Goal: Information Seeking & Learning: Learn about a topic

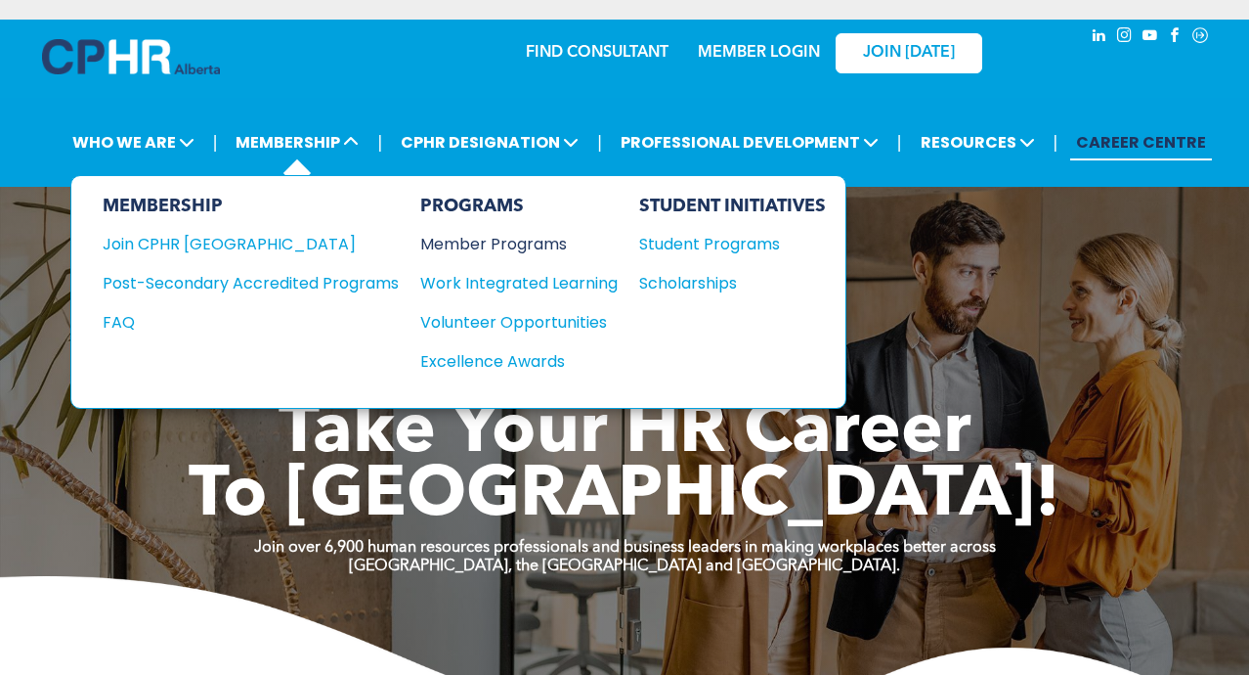
click at [470, 242] on div "Member Programs" at bounding box center [509, 244] width 178 height 24
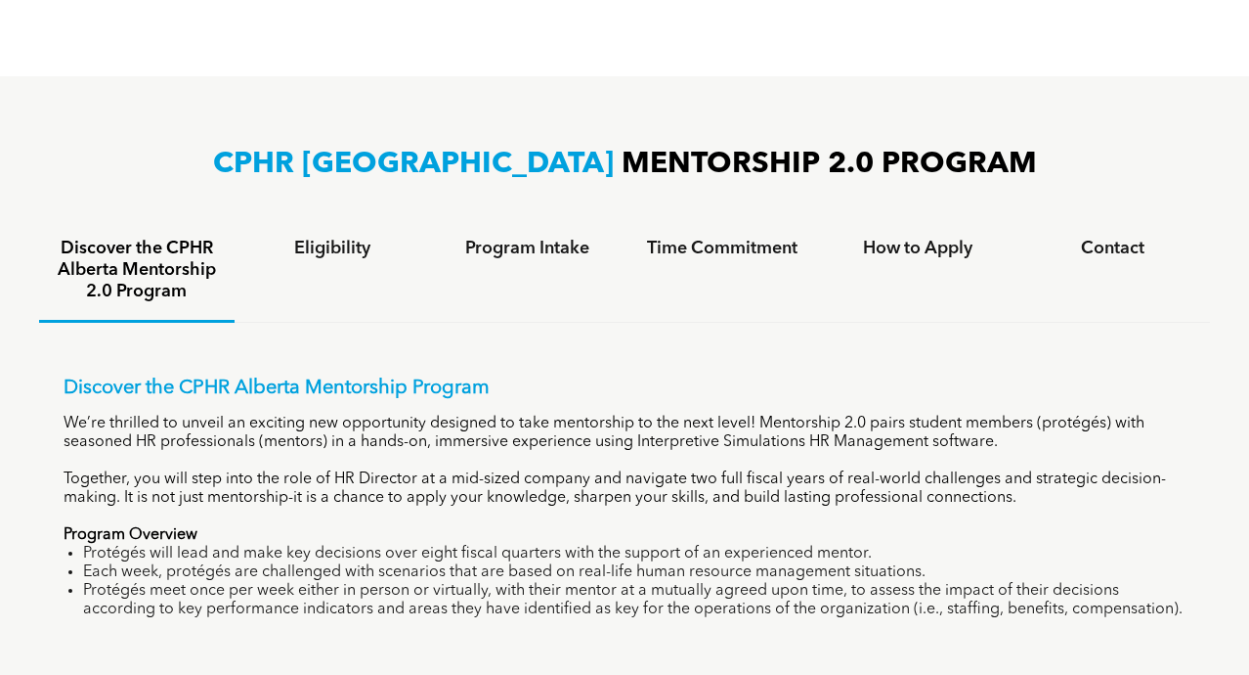
scroll to position [1180, 0]
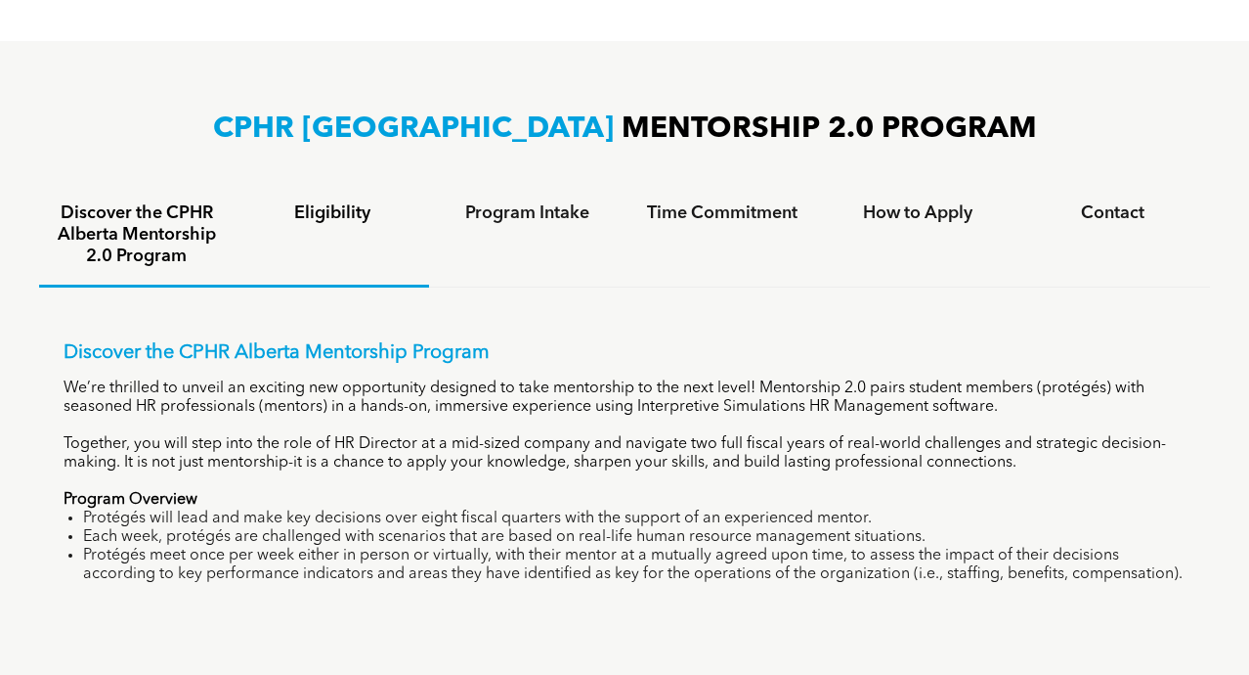
click at [344, 213] on h4 "Eligibility" at bounding box center [332, 213] width 160 height 22
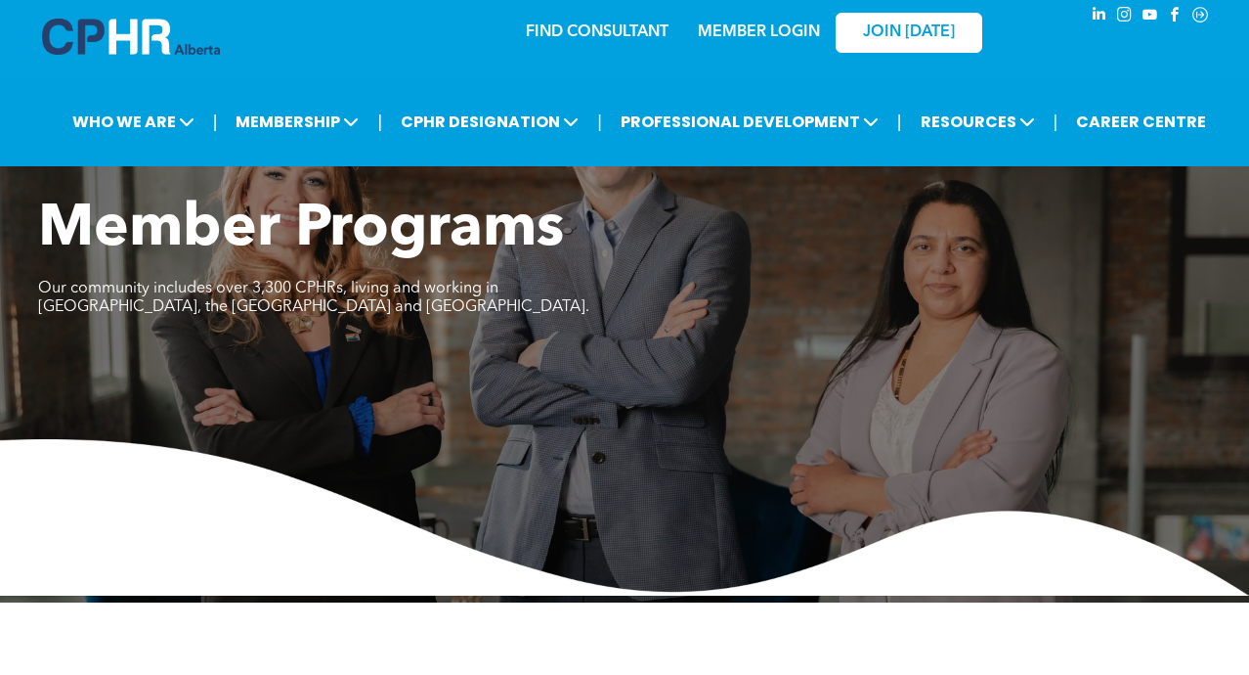
scroll to position [0, 0]
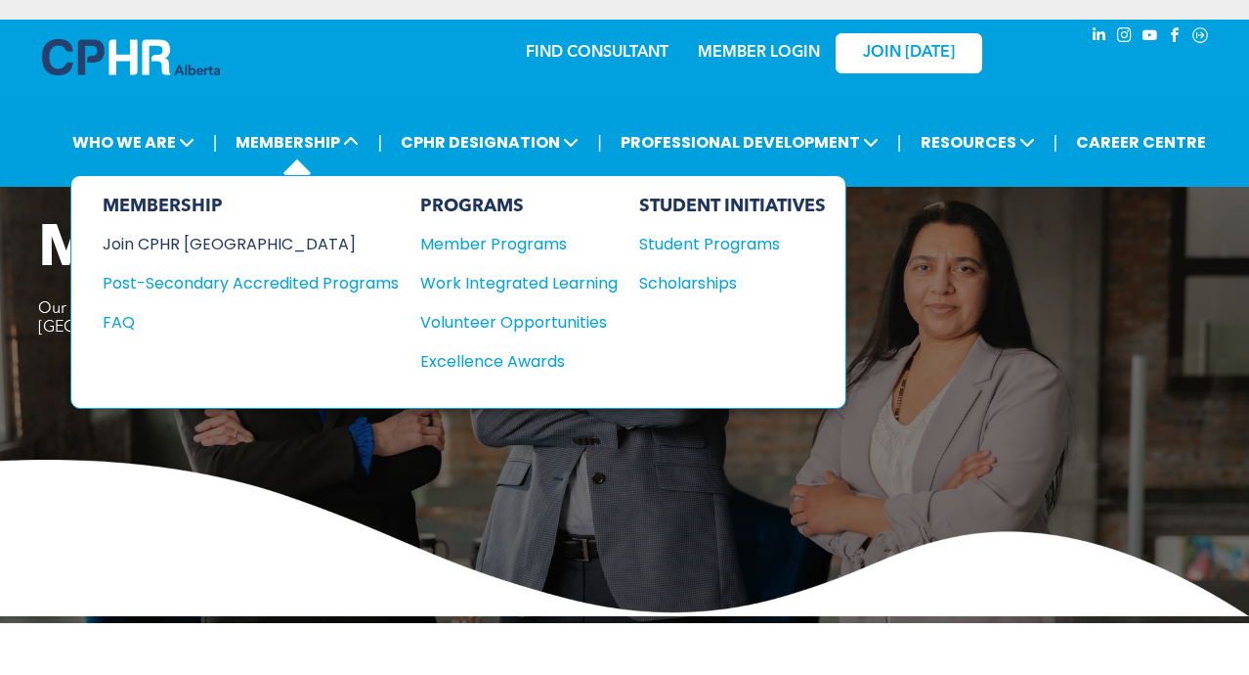
click at [205, 249] on div "Join CPHR [GEOGRAPHIC_DATA]" at bounding box center [236, 244] width 267 height 24
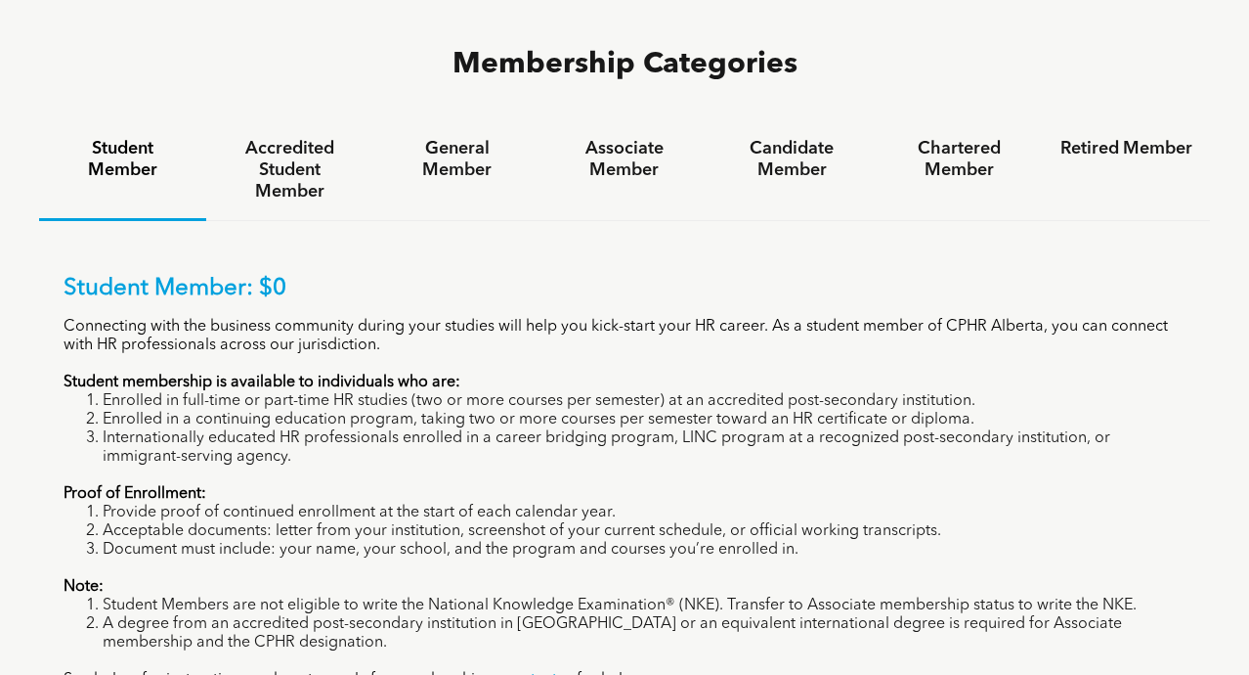
scroll to position [1271, 0]
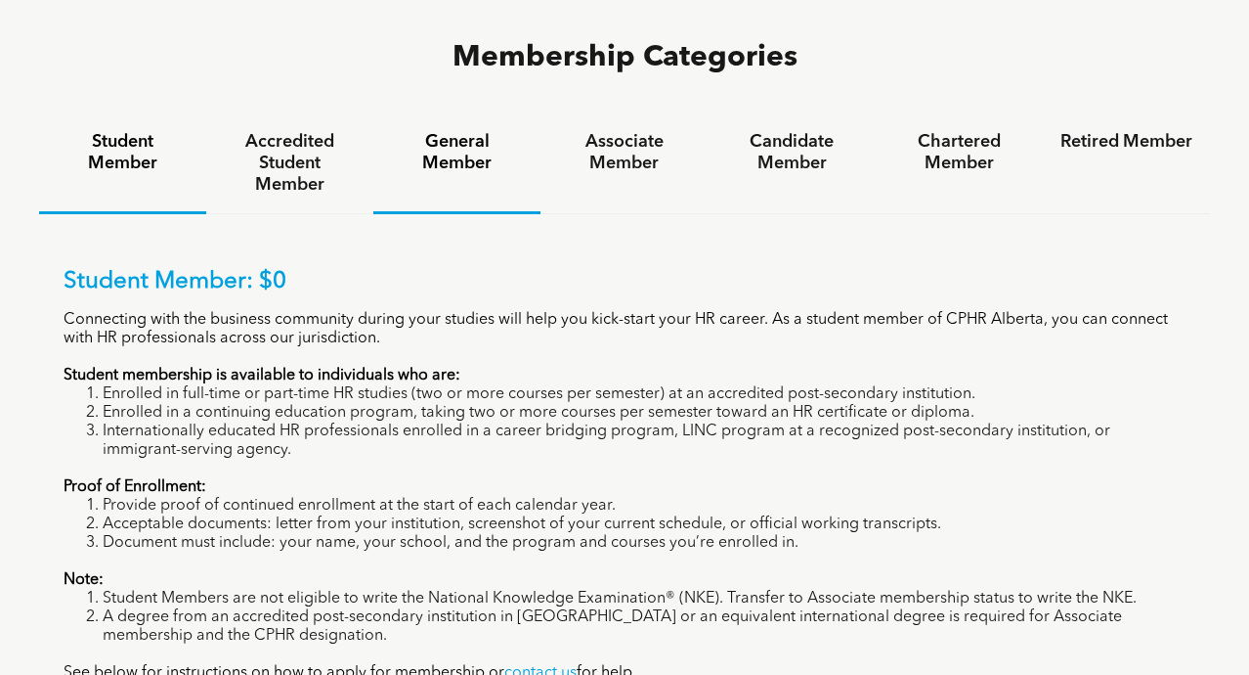
click at [439, 131] on h4 "General Member" at bounding box center [457, 152] width 132 height 43
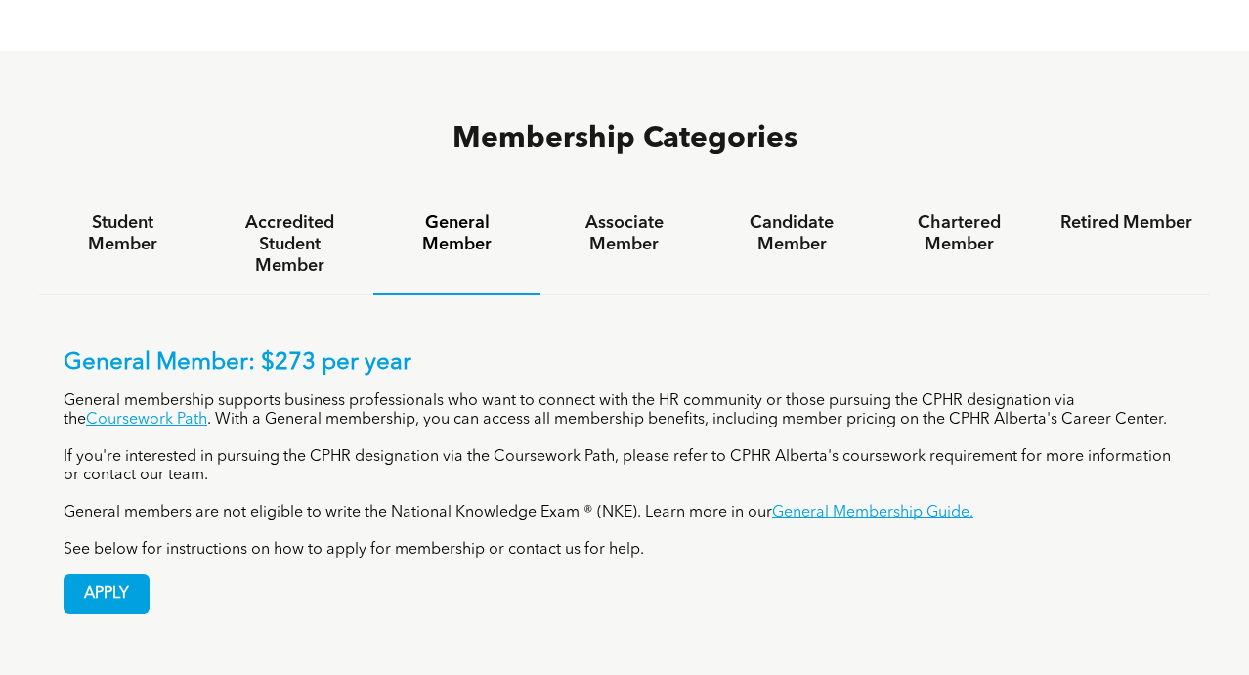
scroll to position [1184, 0]
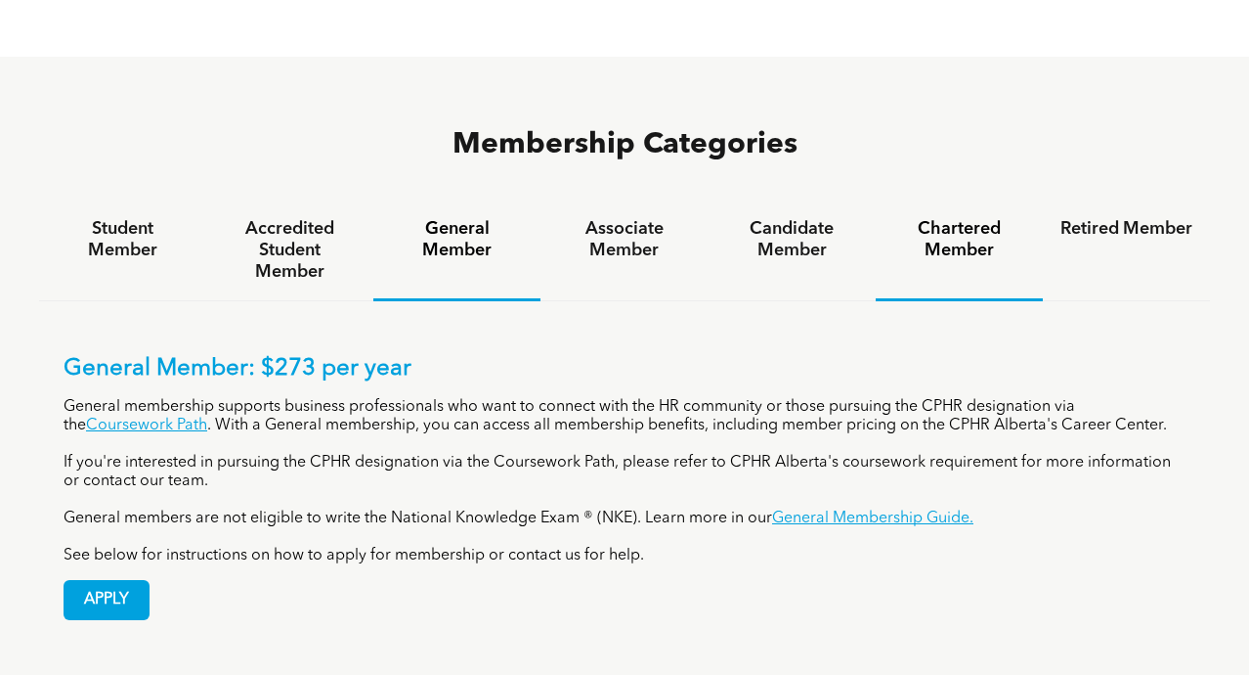
click at [940, 218] on h4 "Chartered Member" at bounding box center [960, 239] width 132 height 43
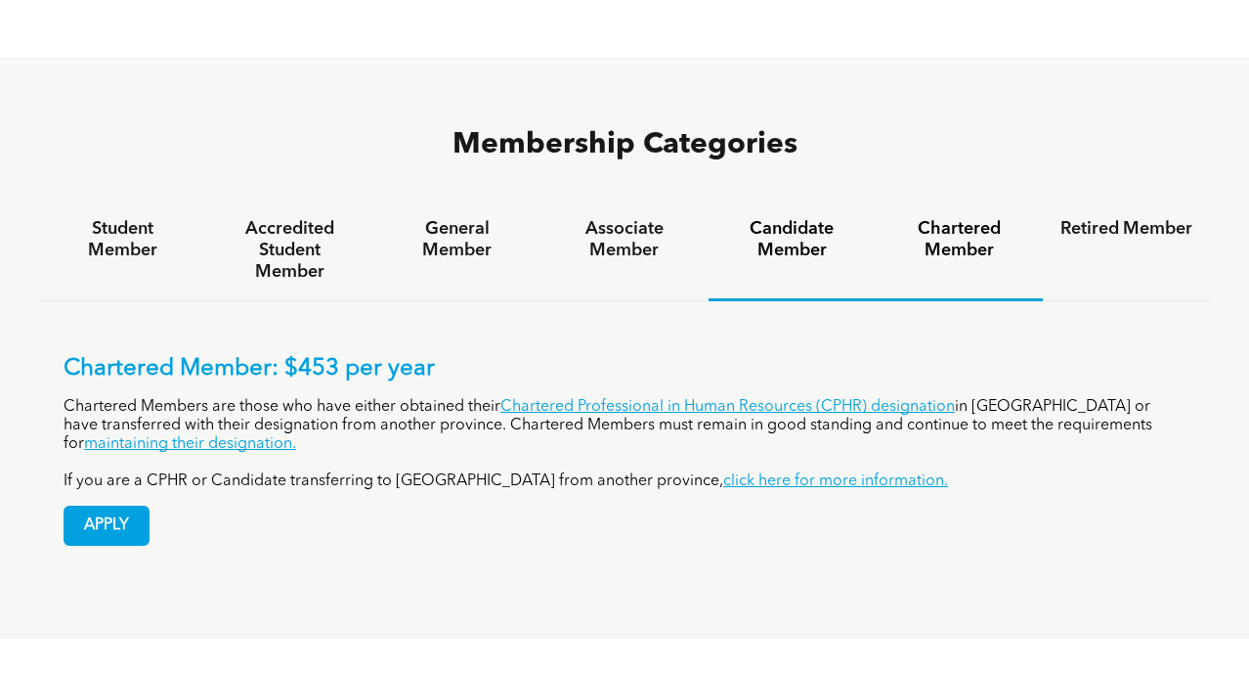
click at [825, 218] on h4 "Candidate Member" at bounding box center [792, 239] width 132 height 43
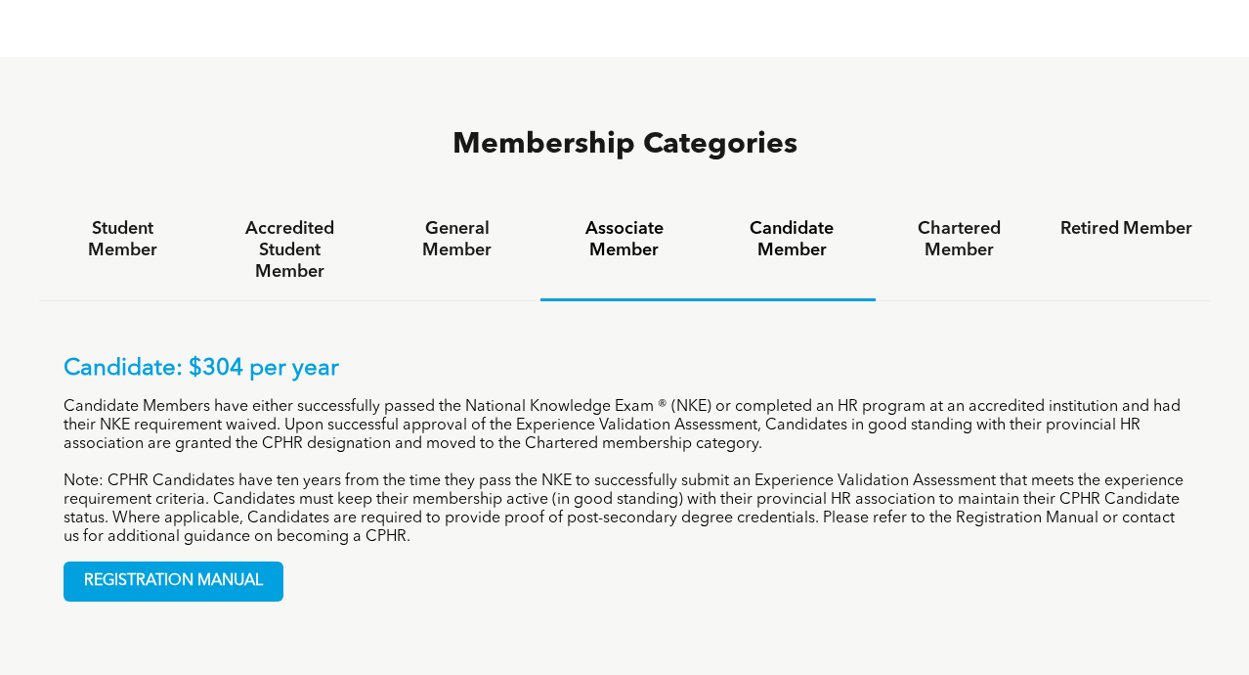
click at [626, 218] on h4 "Associate Member" at bounding box center [624, 239] width 132 height 43
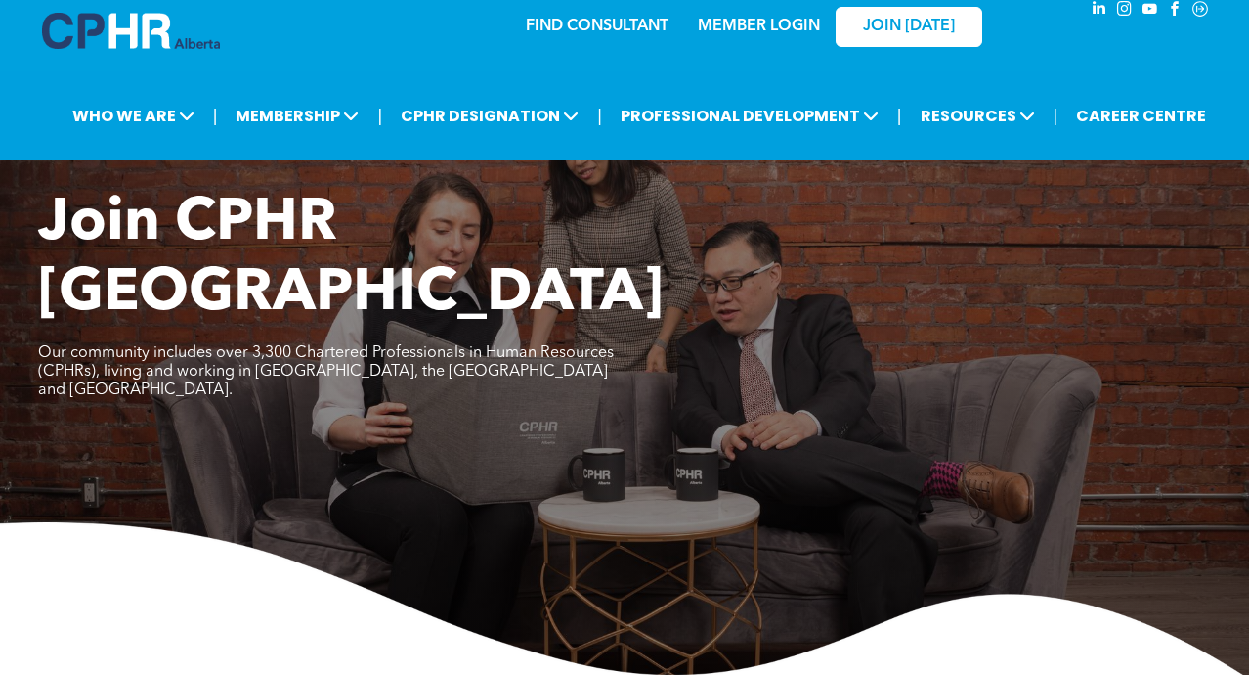
scroll to position [0, 0]
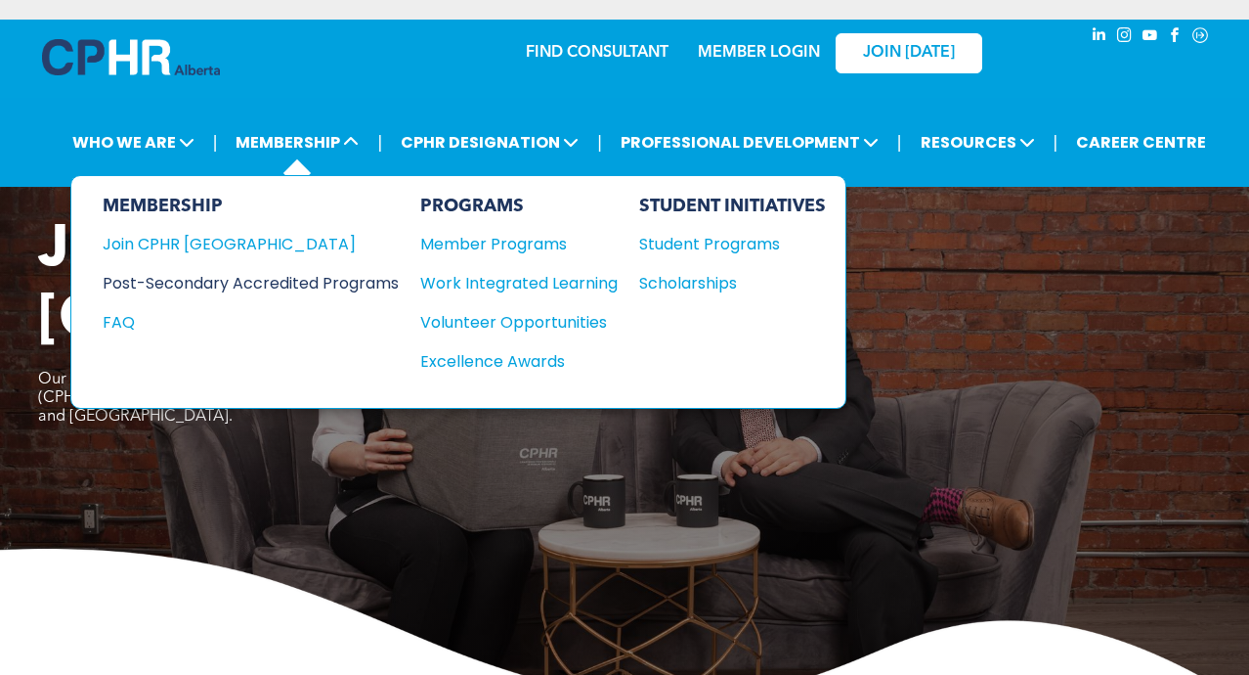
click at [252, 292] on div "Post-Secondary Accredited Programs" at bounding box center [236, 283] width 267 height 24
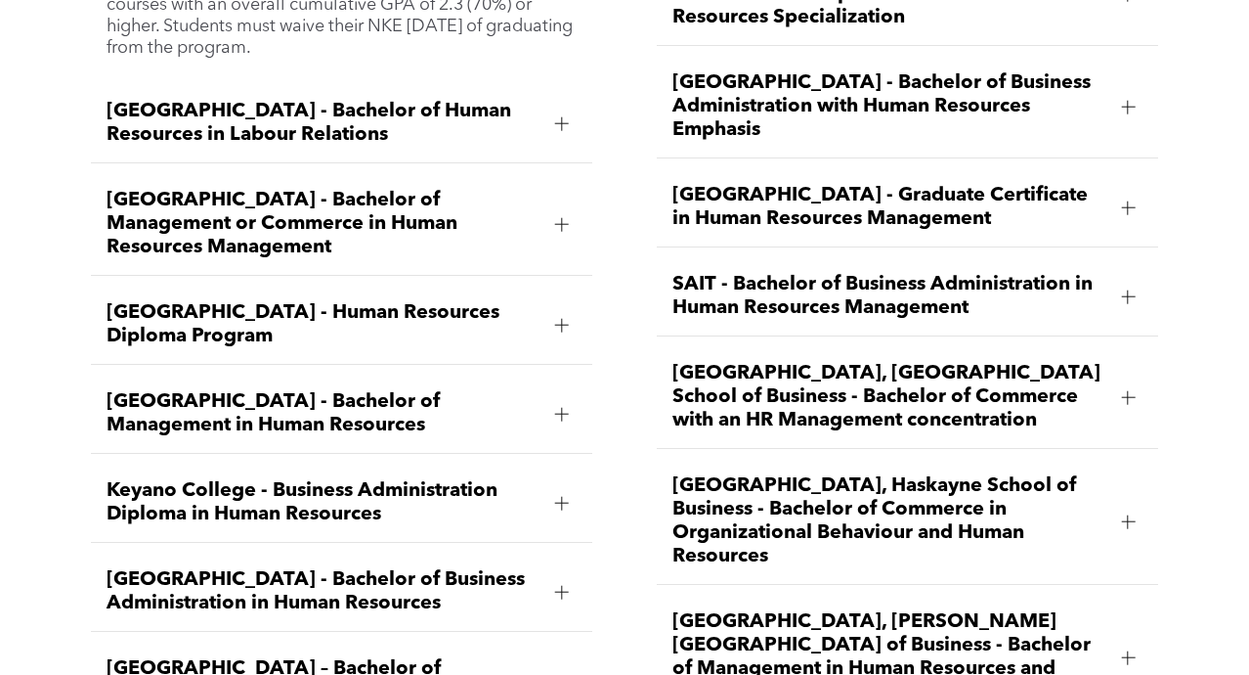
scroll to position [2611, 0]
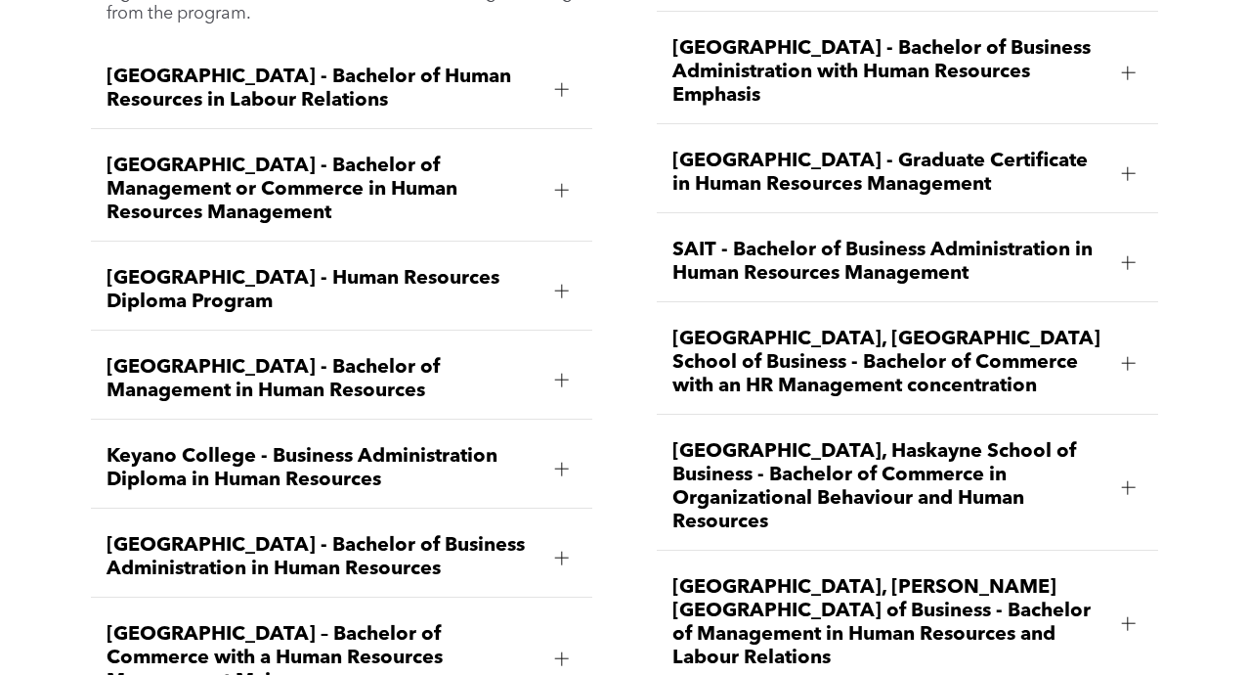
click at [568, 281] on div at bounding box center [561, 290] width 29 height 29
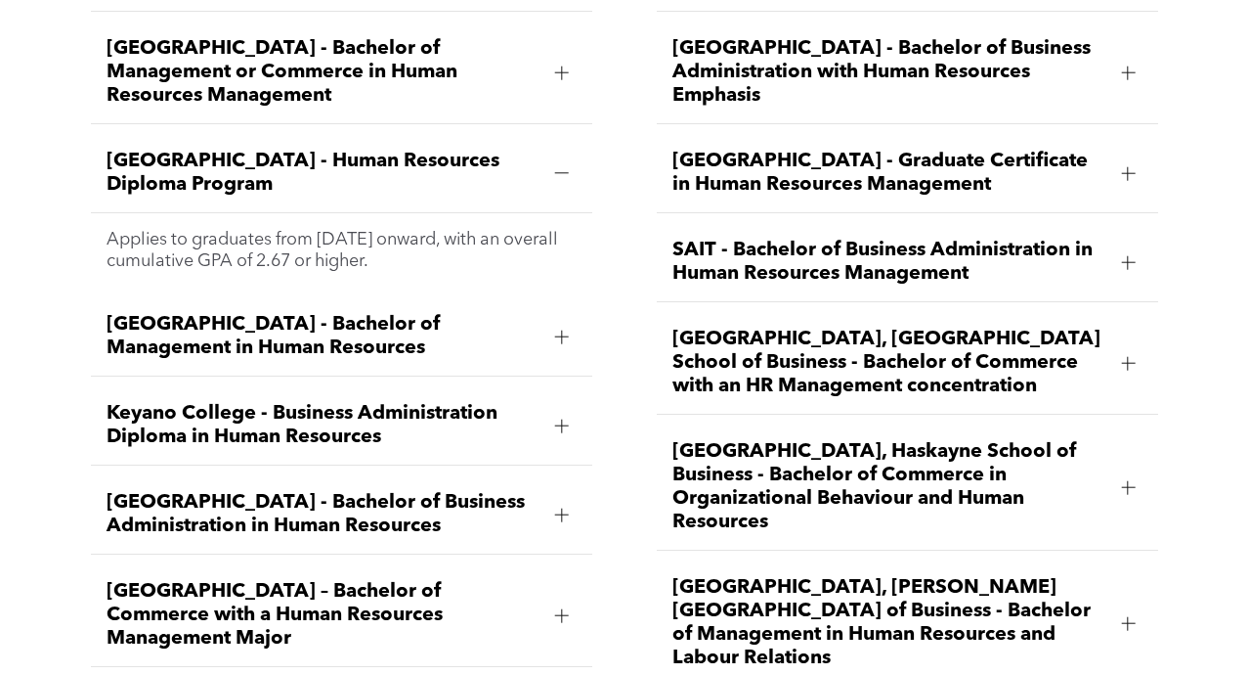
click at [994, 150] on span "[GEOGRAPHIC_DATA] - Graduate Certificate in Human Resources Management" at bounding box center [889, 173] width 433 height 47
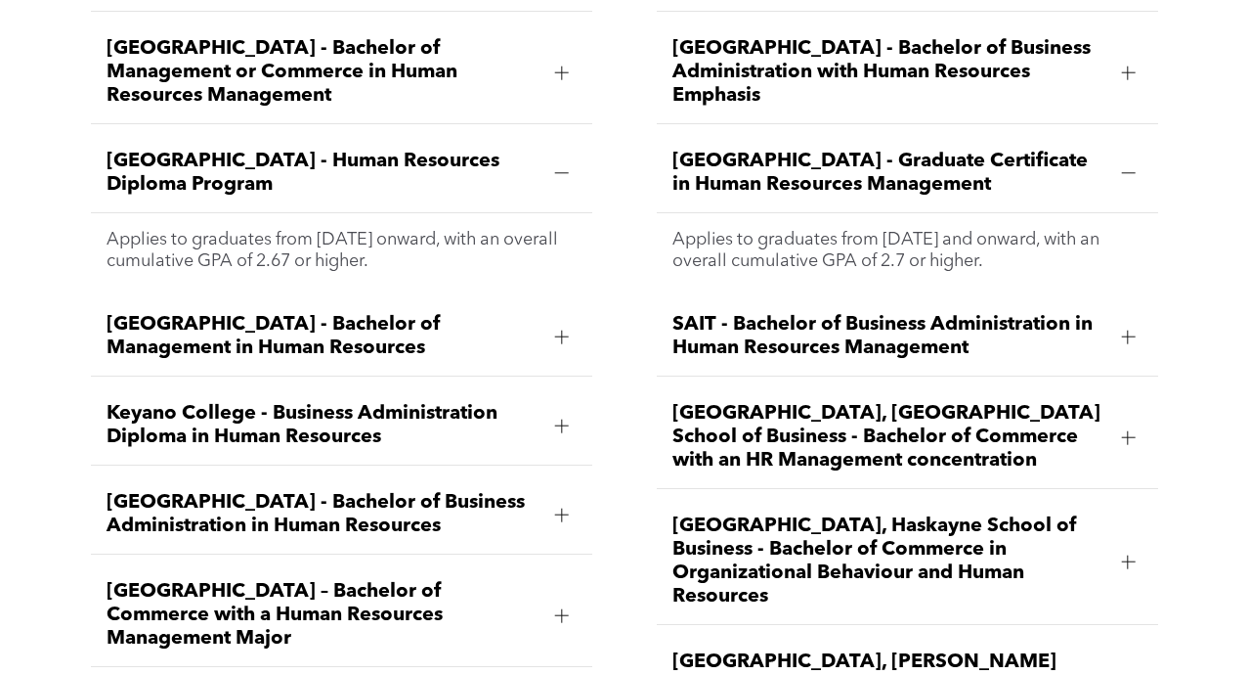
click at [994, 150] on span "[GEOGRAPHIC_DATA] - Graduate Certificate in Human Resources Management" at bounding box center [889, 173] width 433 height 47
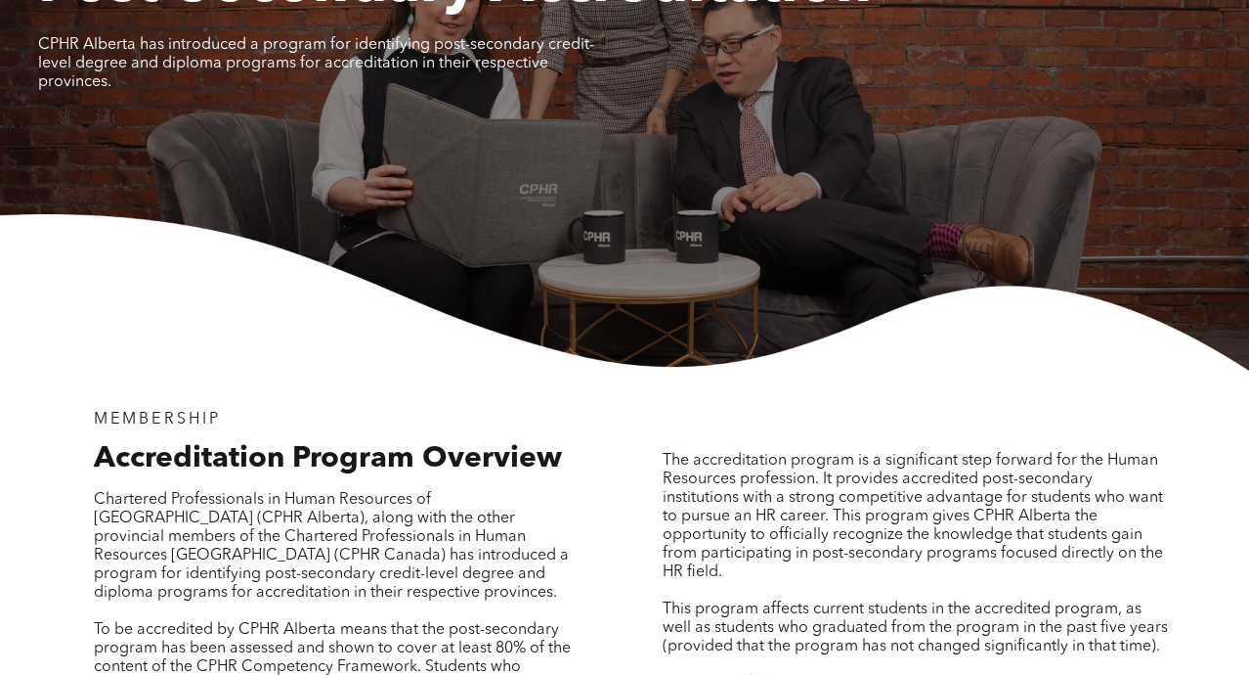
scroll to position [0, 0]
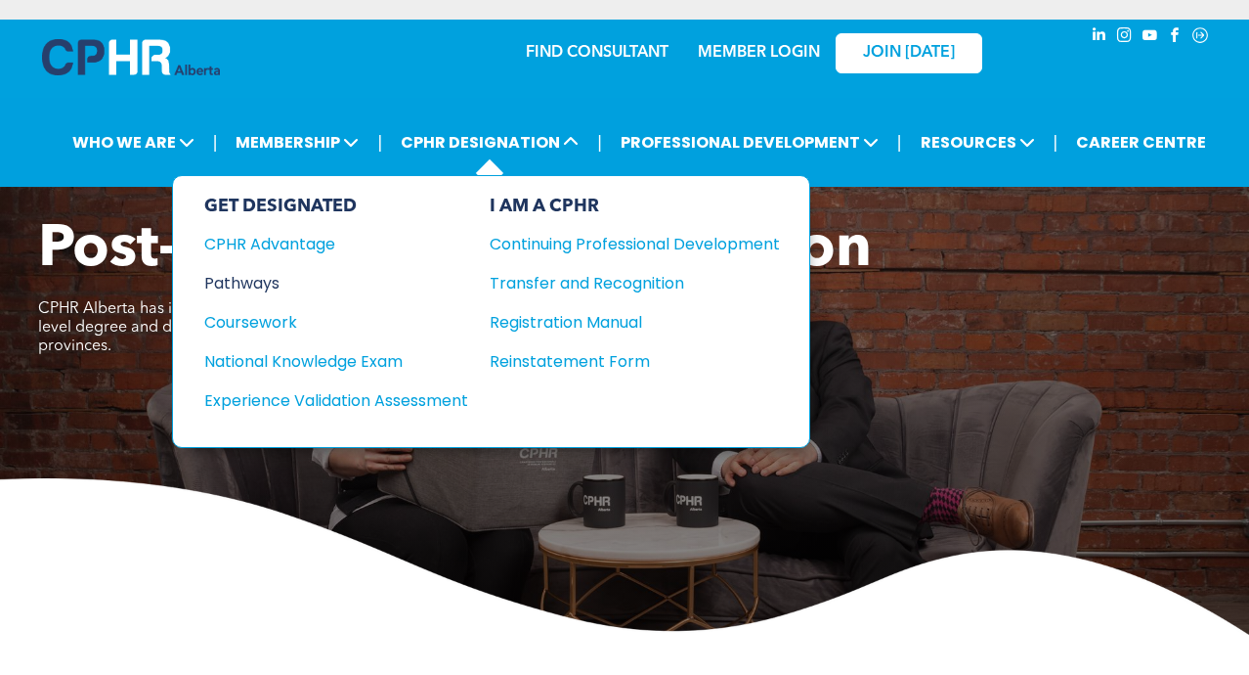
click at [256, 314] on div "Coursework" at bounding box center [323, 322] width 238 height 24
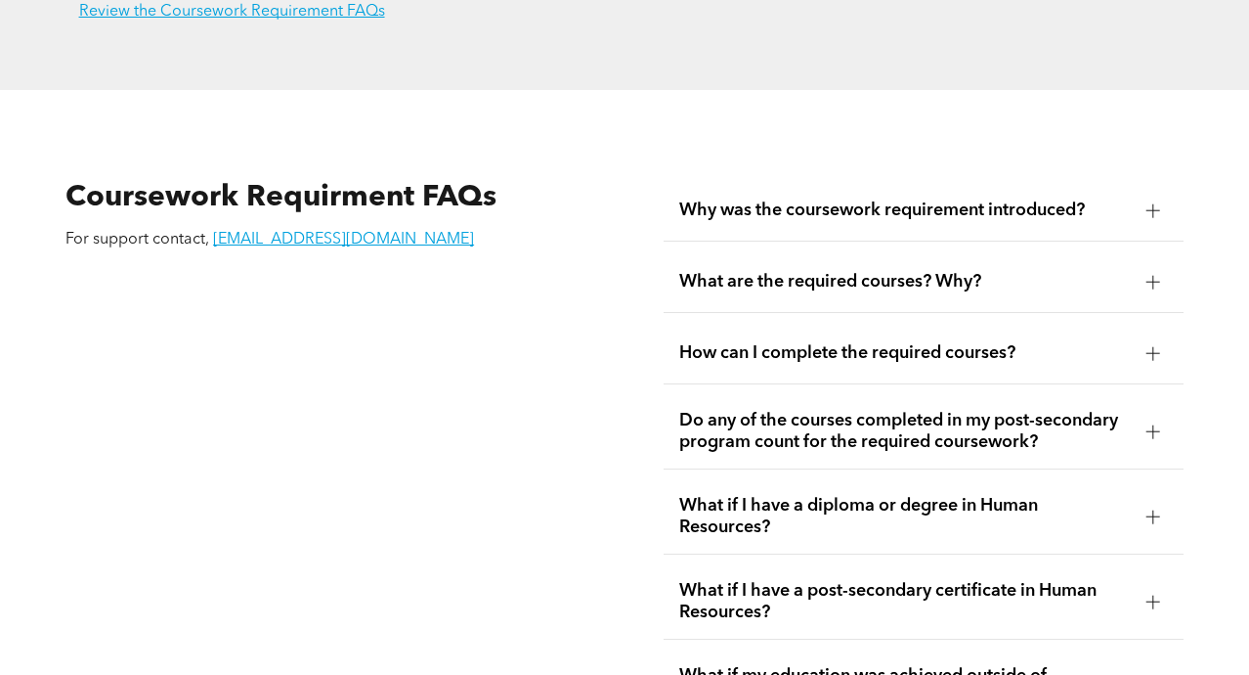
scroll to position [3211, 0]
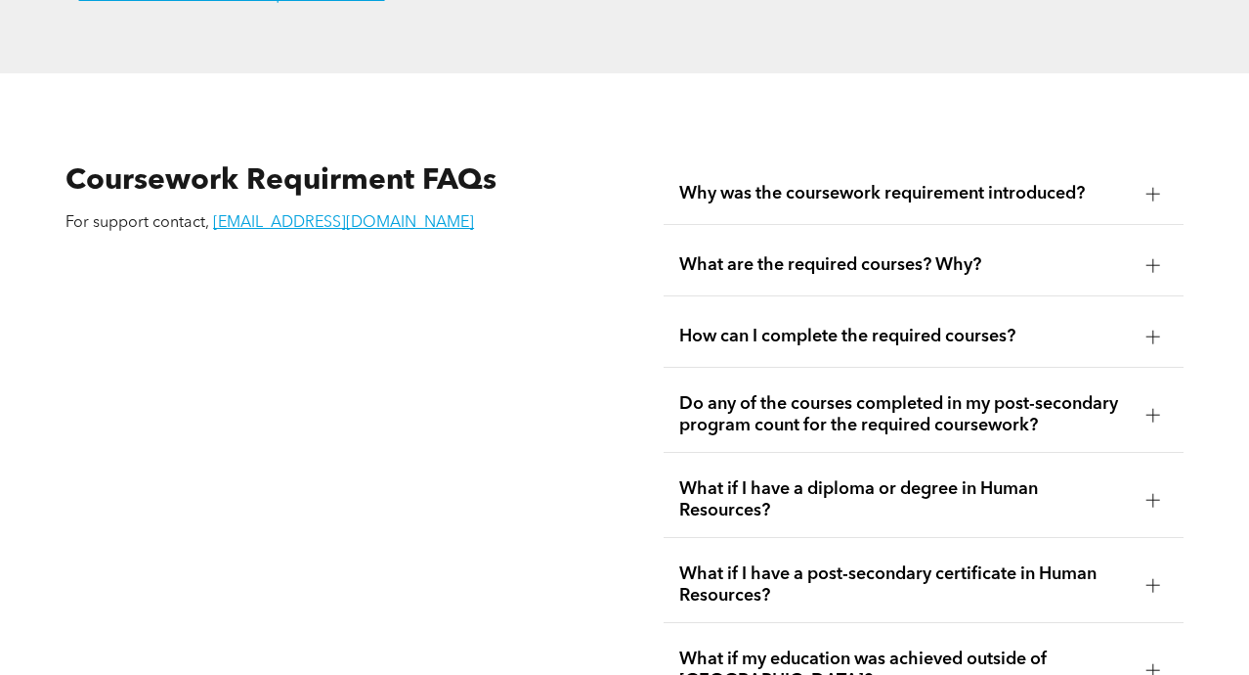
click at [985, 254] on span "What are the required courses? Why?" at bounding box center [905, 265] width 452 height 22
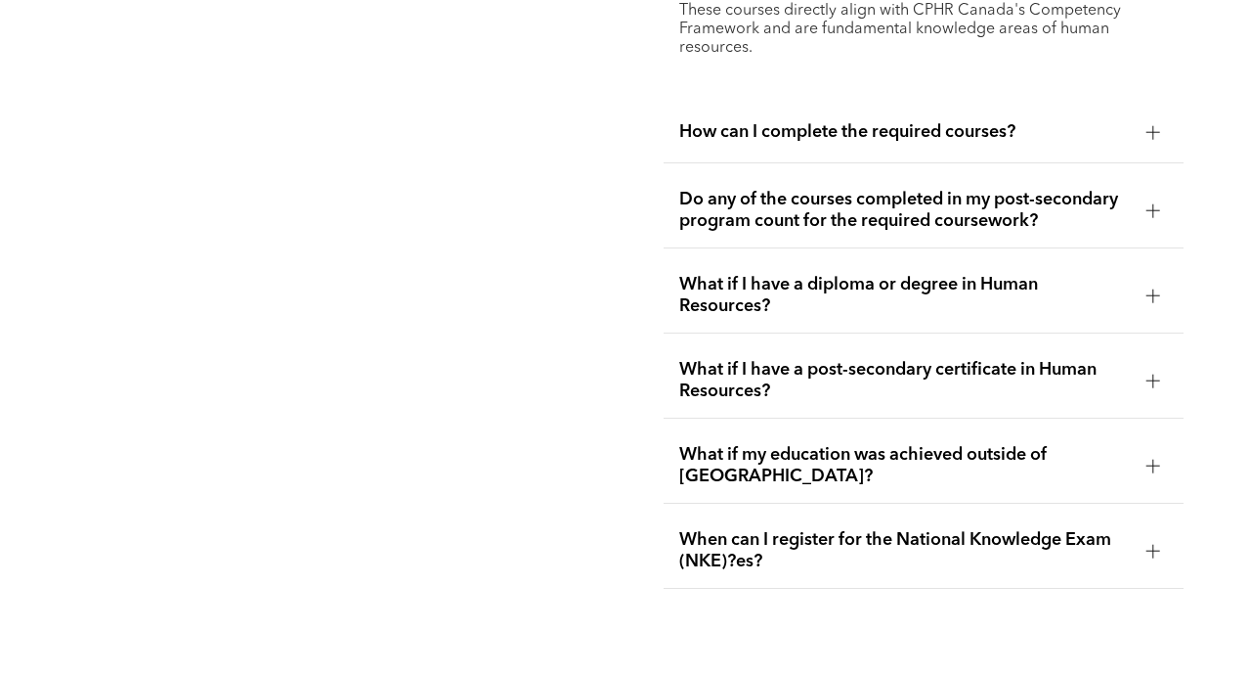
scroll to position [3775, 0]
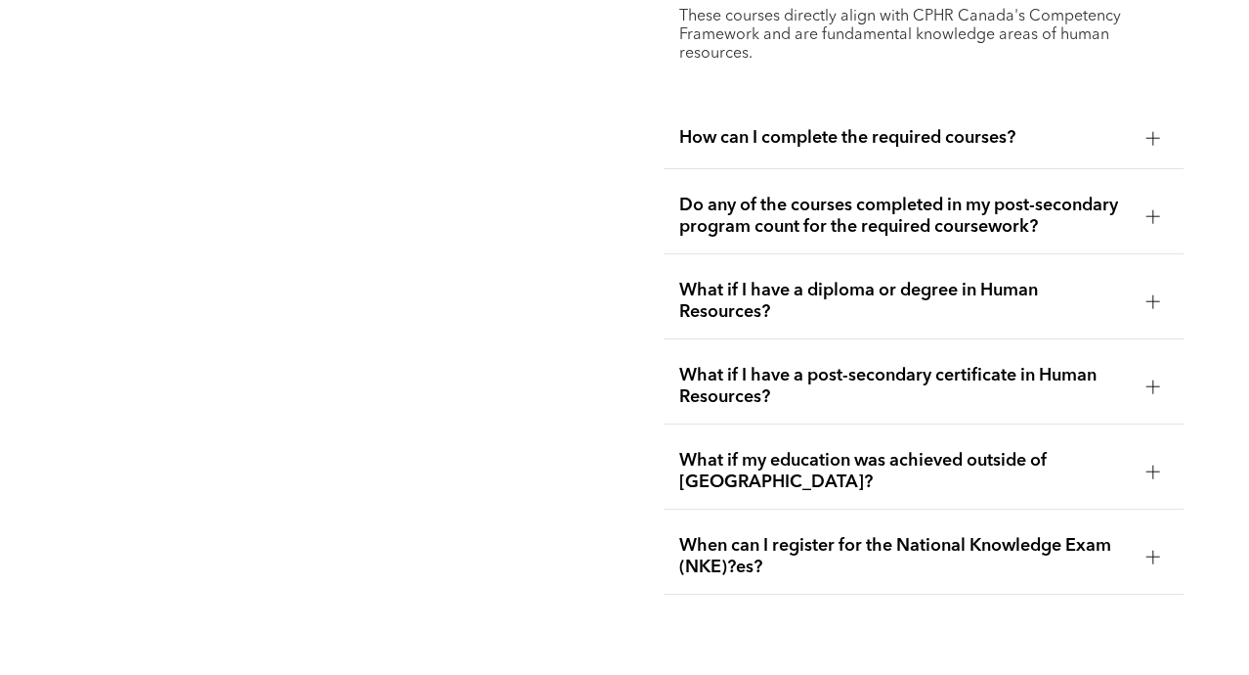
click at [1073, 197] on span "Do any of the courses completed in my post-secondary program count for the requ…" at bounding box center [905, 216] width 452 height 43
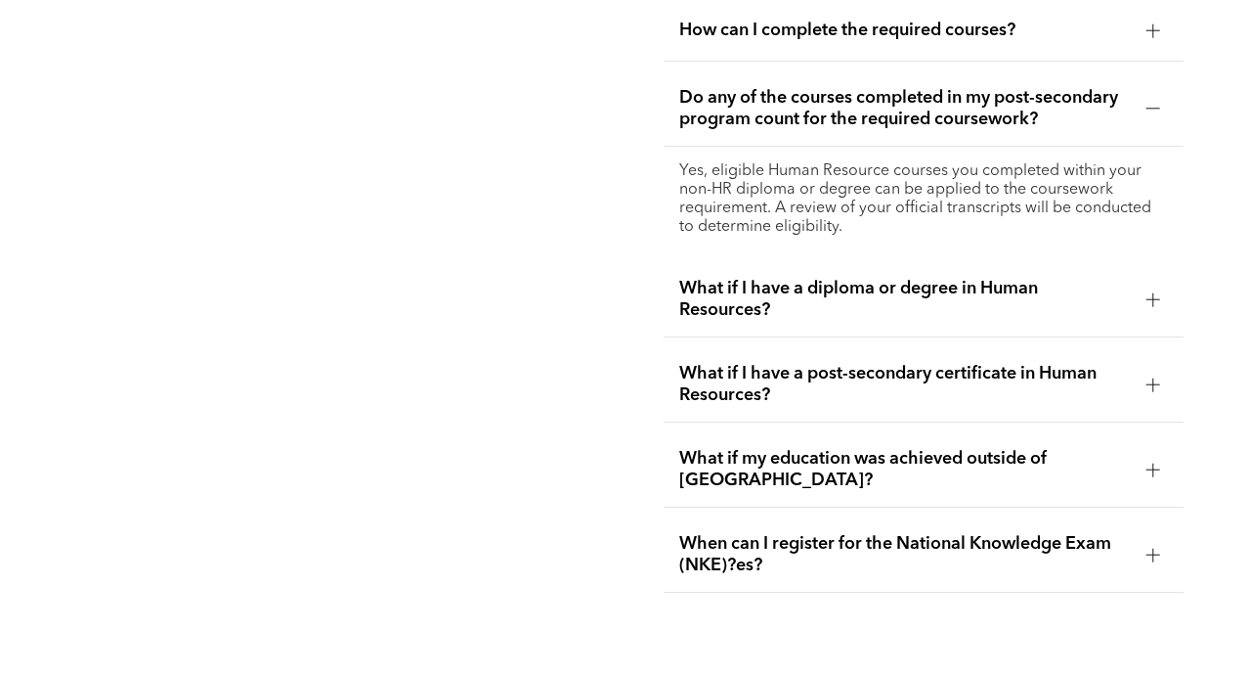
scroll to position [3520, 0]
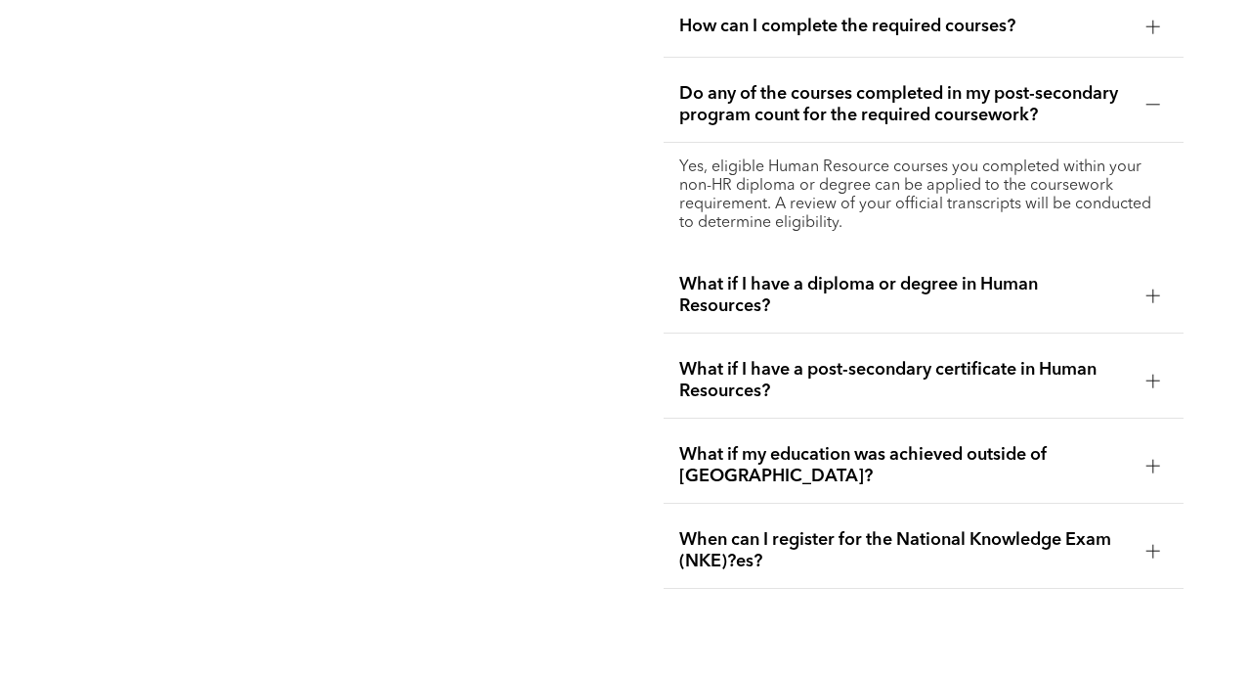
click at [922, 359] on span "What if I have a post-secondary certificate in Human Resources?" at bounding box center [905, 380] width 452 height 43
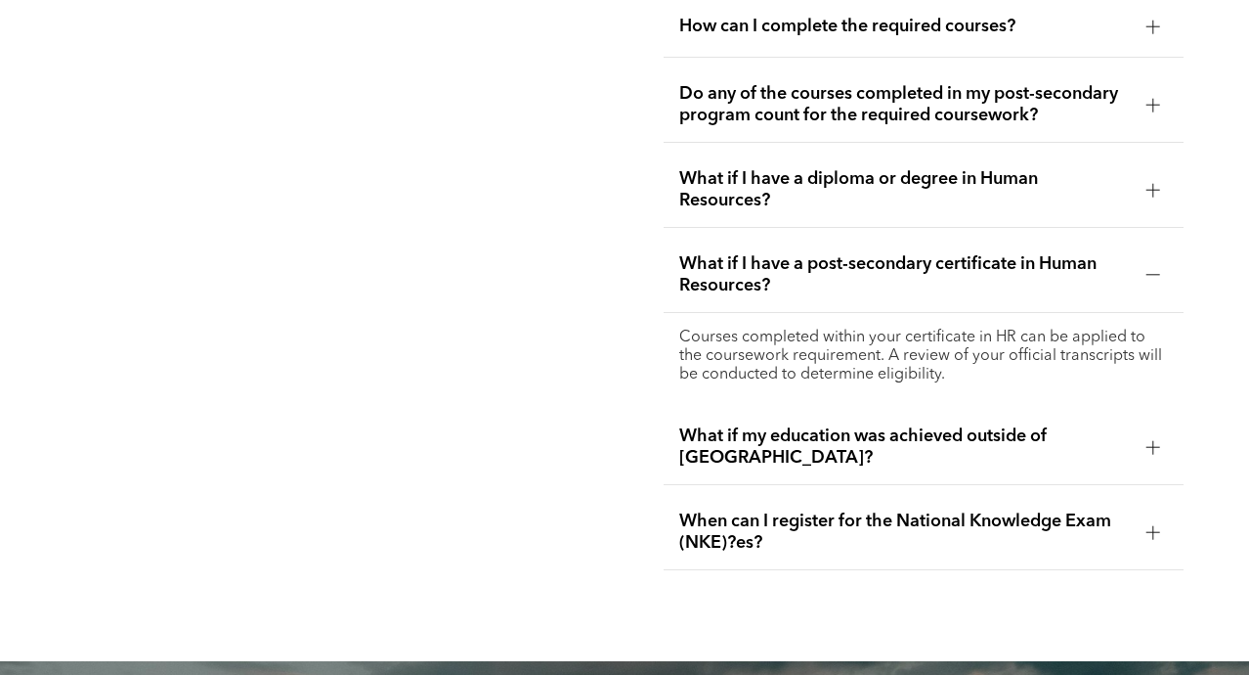
click at [904, 257] on span "What if I have a post-secondary certificate in Human Resources?" at bounding box center [905, 274] width 452 height 43
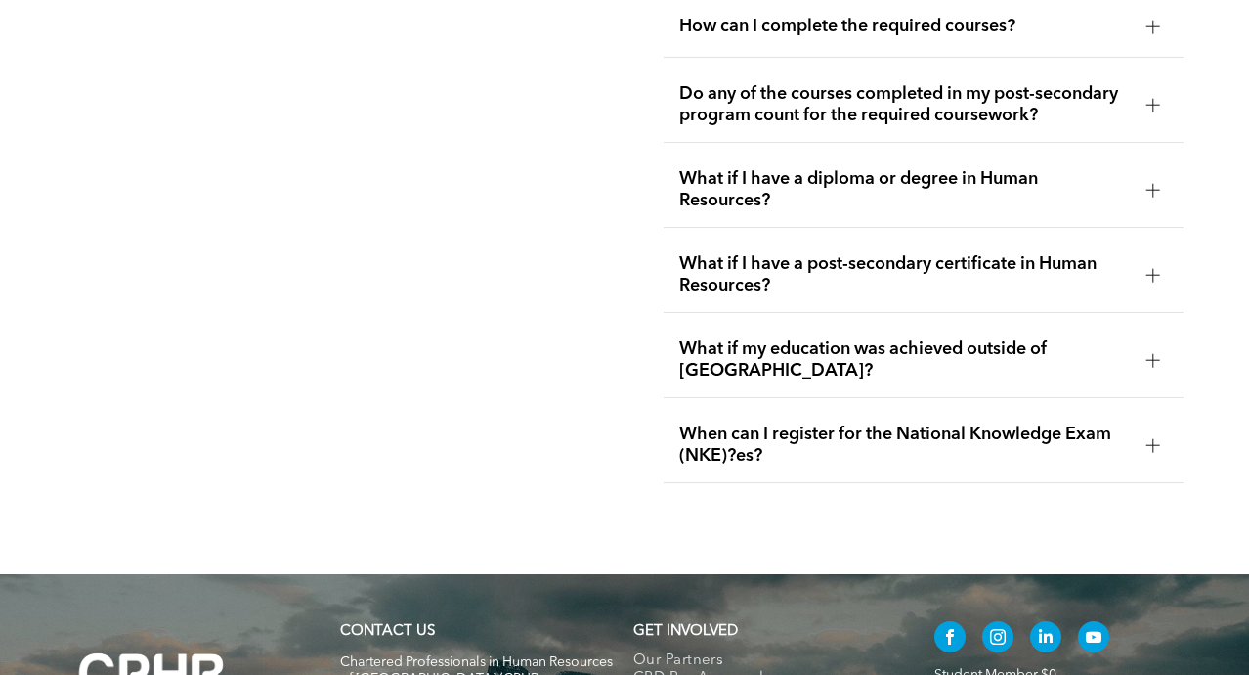
click at [887, 168] on span "What if I have a diploma or degree in Human Resources?" at bounding box center [905, 189] width 452 height 43
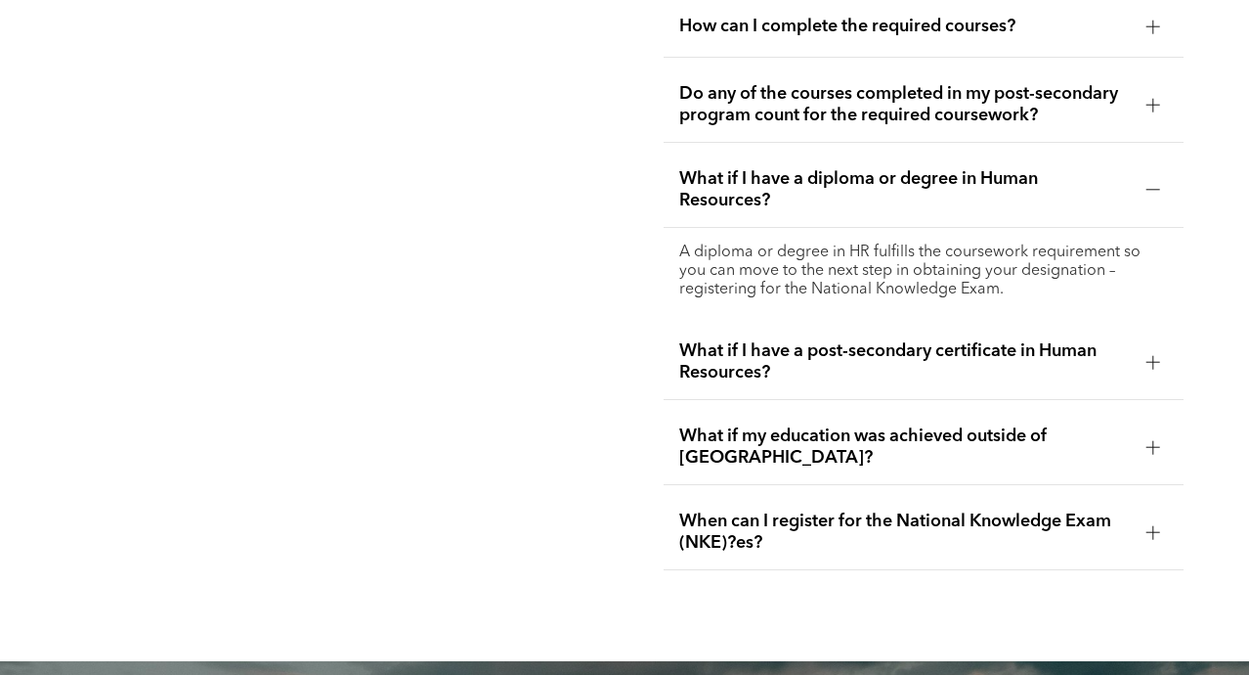
click at [887, 168] on span "What if I have a diploma or degree in Human Resources?" at bounding box center [905, 189] width 452 height 43
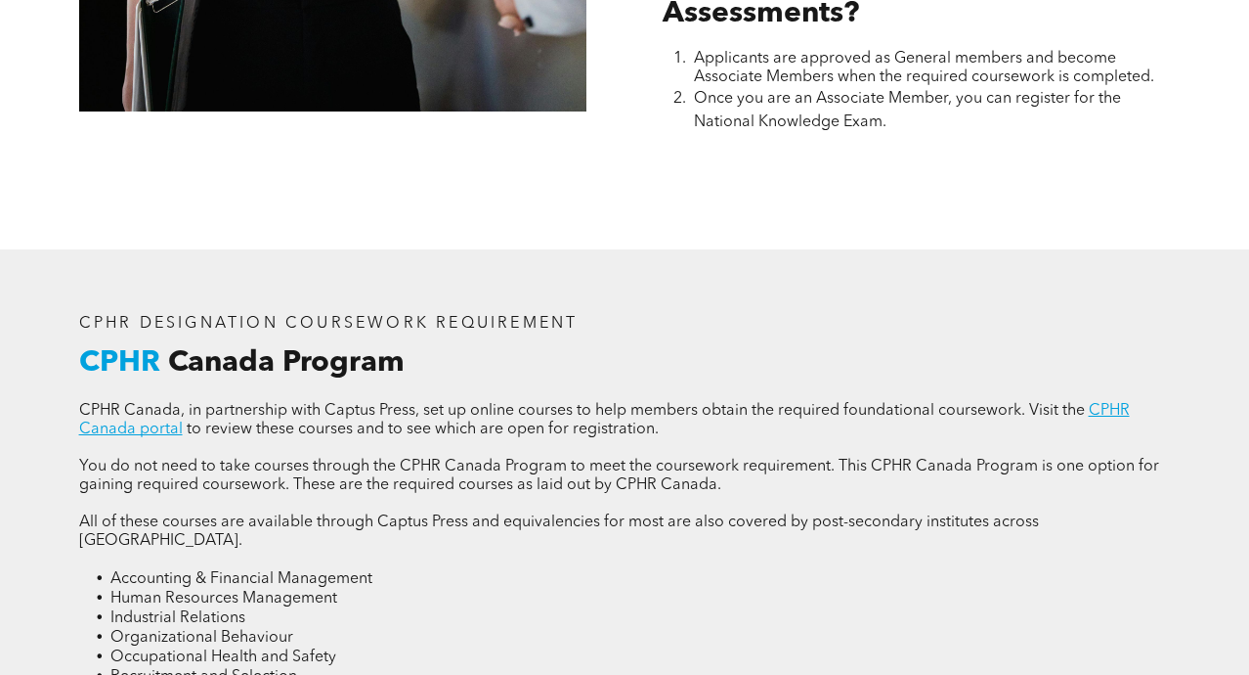
scroll to position [2415, 0]
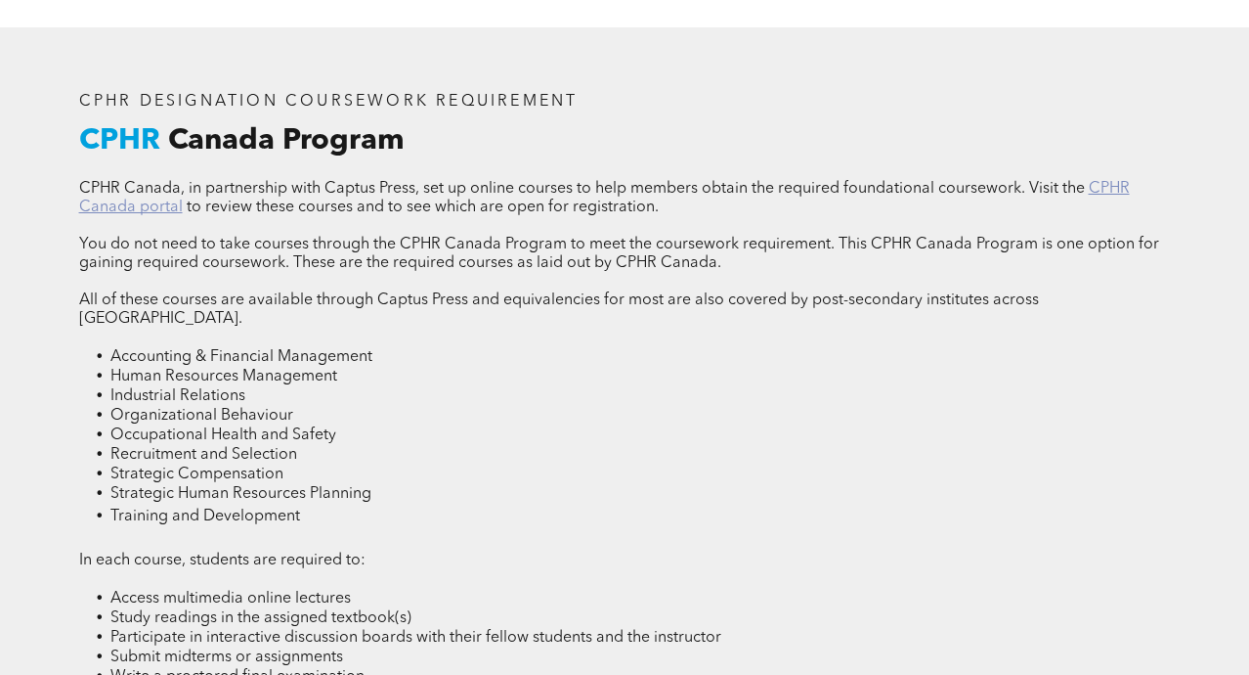
click at [1119, 185] on link "CPHR Canada portal" at bounding box center [604, 198] width 1051 height 34
